Goal: Task Accomplishment & Management: Manage account settings

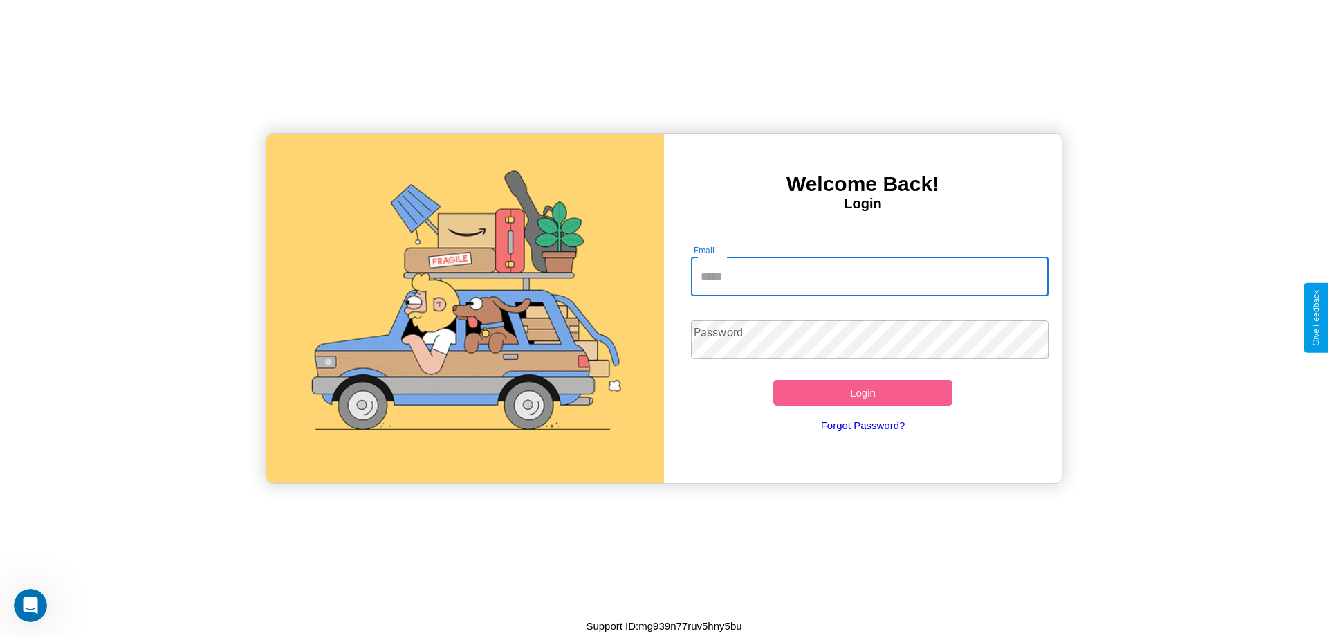
click at [870, 276] on input "Email" at bounding box center [870, 276] width 358 height 39
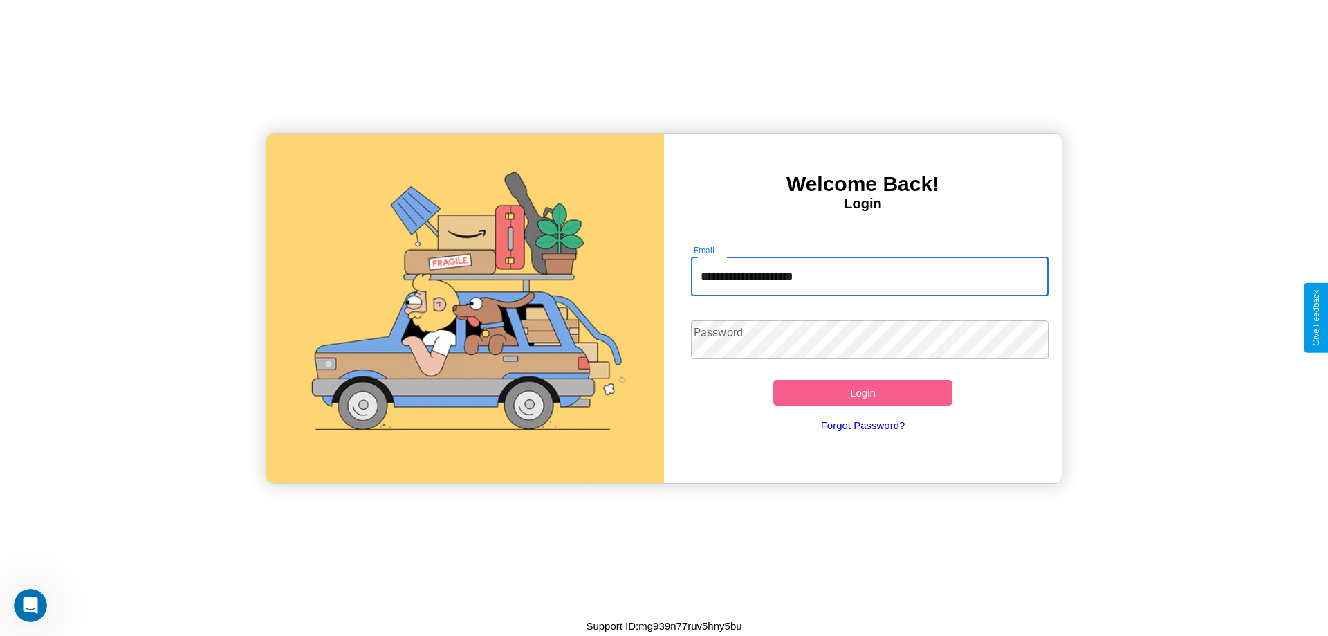
type input "**********"
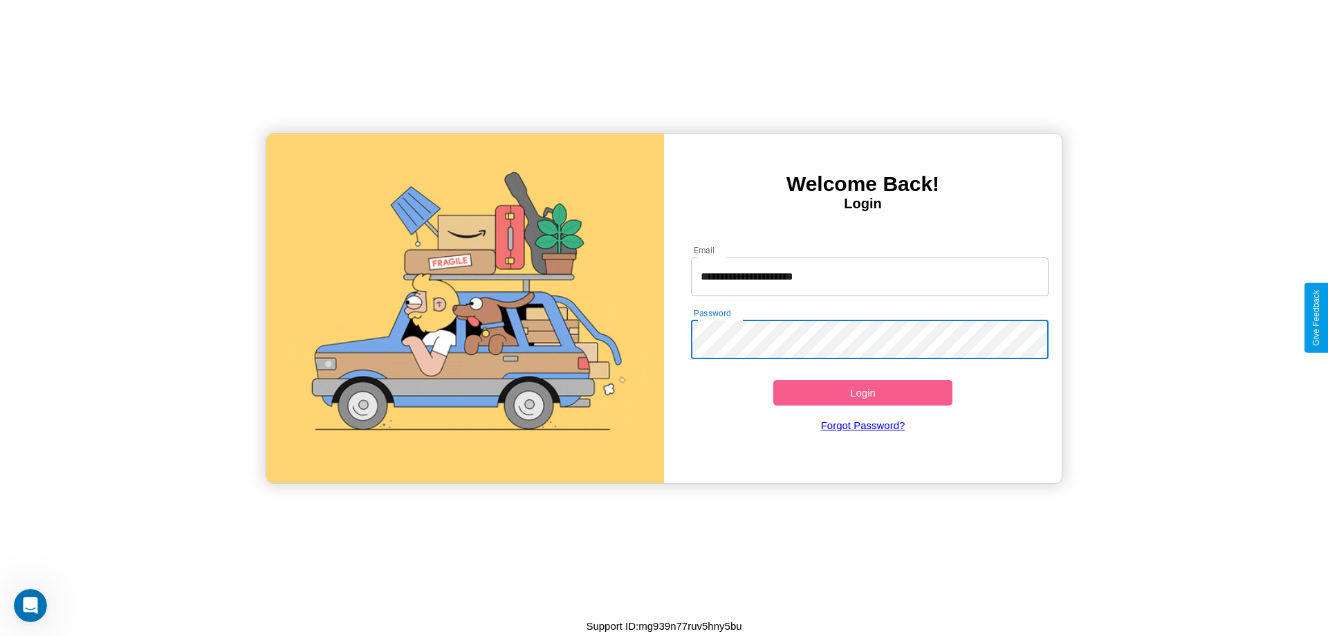
click at [863, 392] on button "Login" at bounding box center [862, 393] width 179 height 26
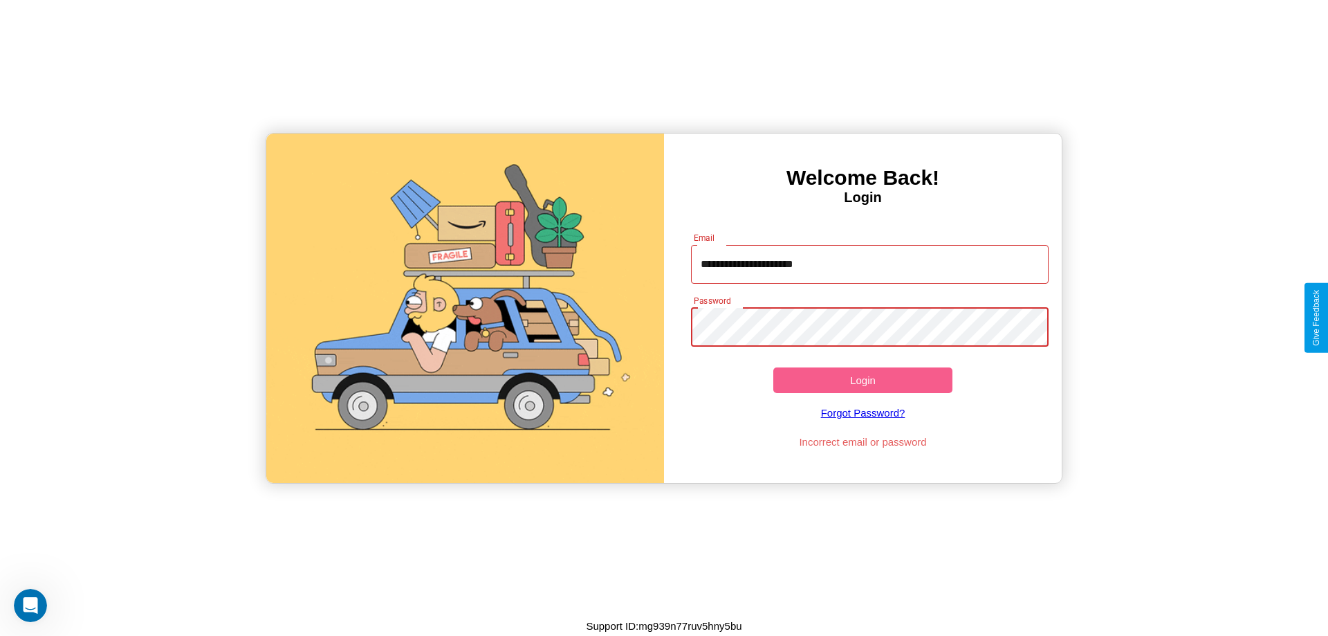
click at [863, 380] on button "Login" at bounding box center [862, 380] width 179 height 26
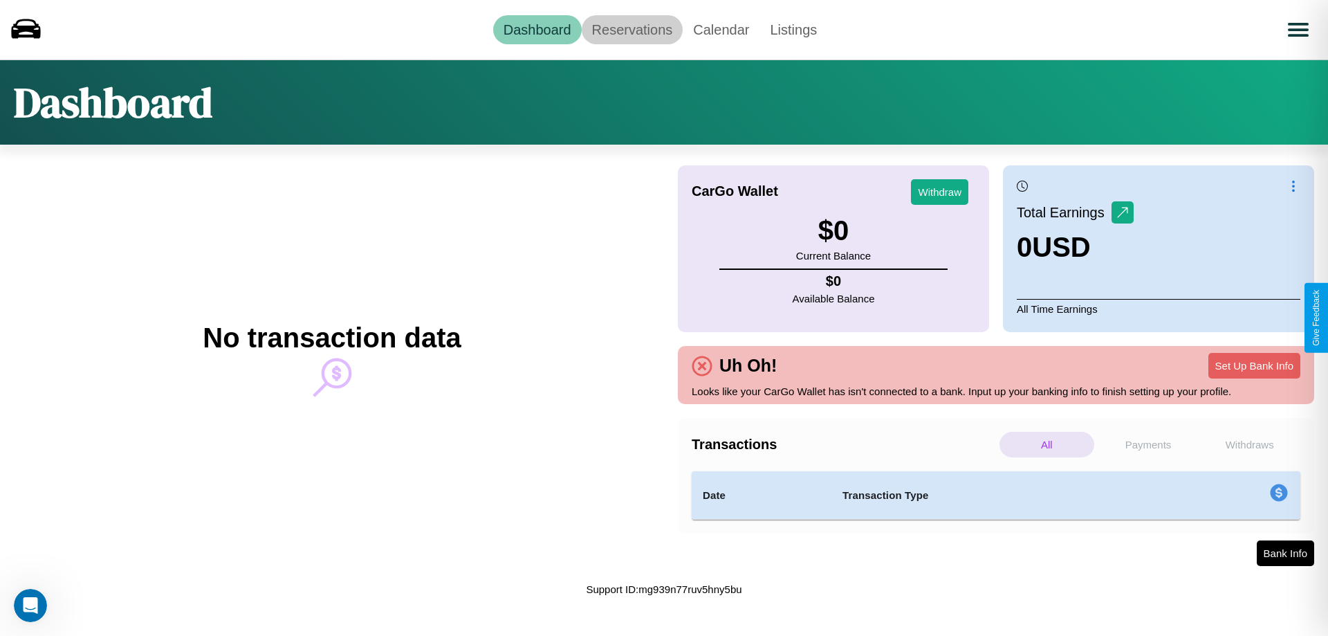
click at [632, 29] on link "Reservations" at bounding box center [633, 29] width 102 height 29
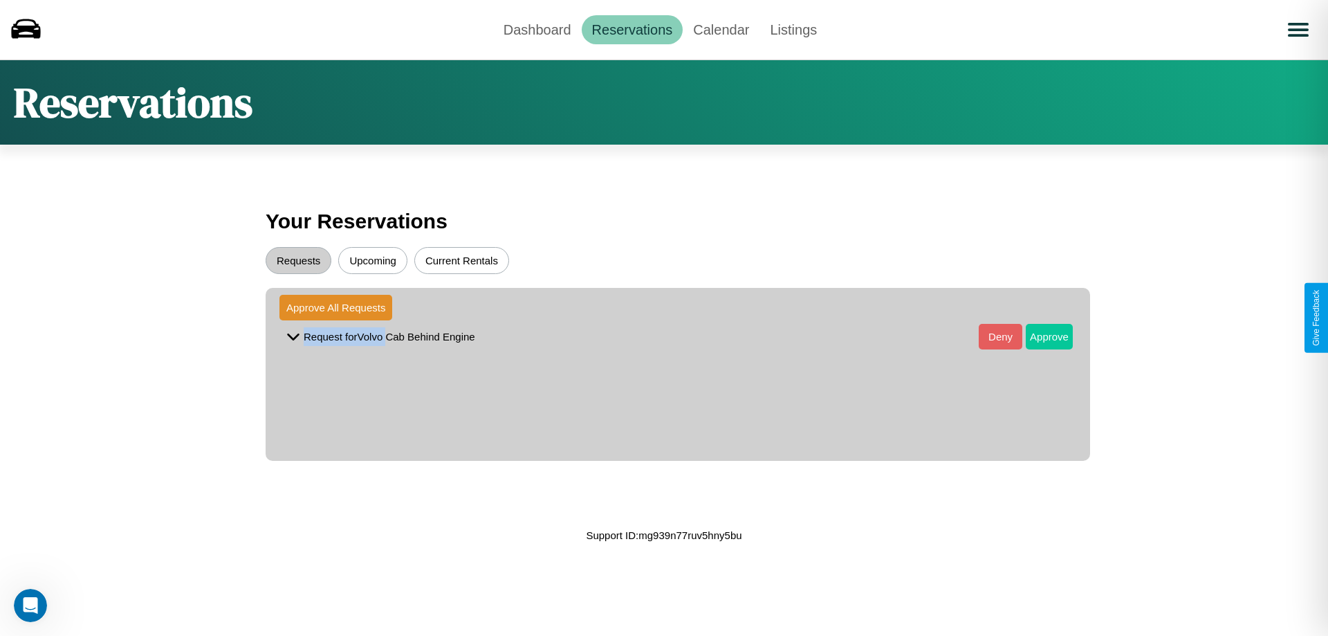
click at [1039, 336] on button "Approve" at bounding box center [1049, 337] width 47 height 26
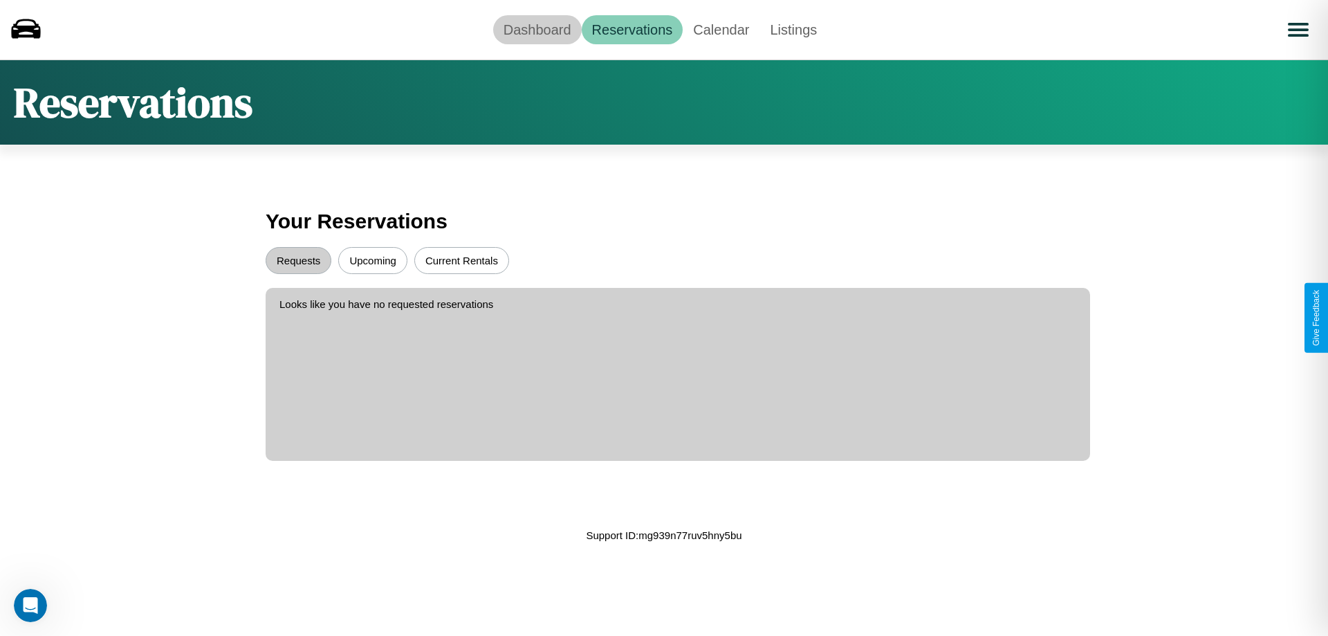
click at [537, 29] on link "Dashboard" at bounding box center [537, 29] width 89 height 29
